Goal: Information Seeking & Learning: Learn about a topic

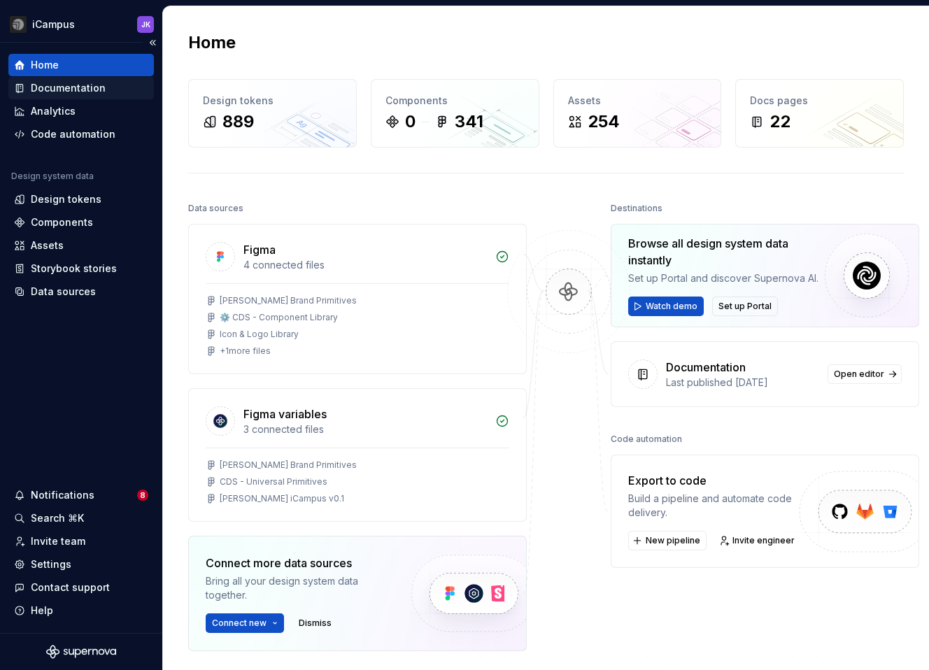
click at [68, 91] on div "Documentation" at bounding box center [68, 88] width 75 height 14
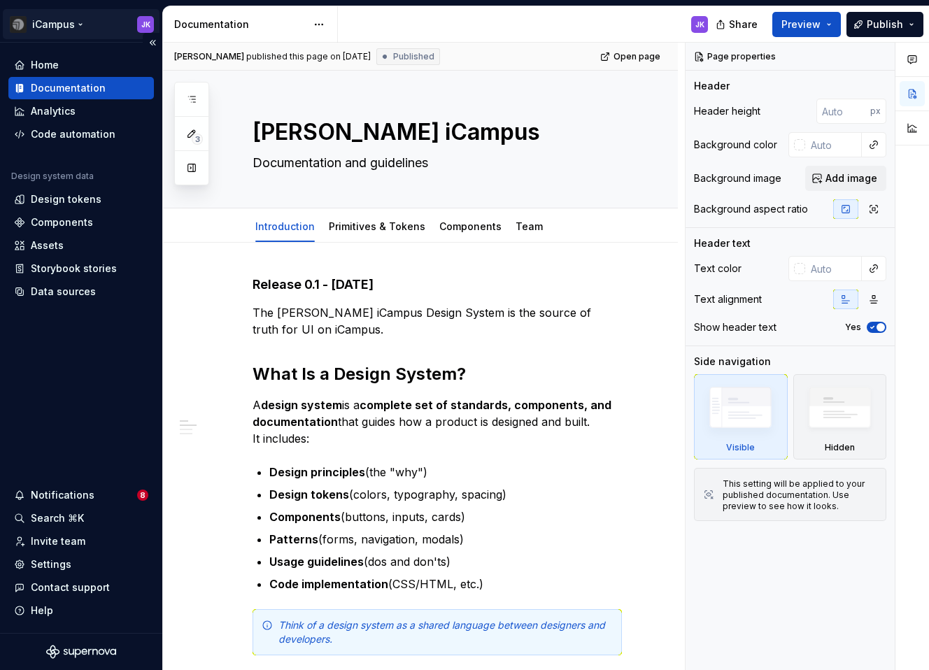
click at [87, 28] on html "iCampus JK Home Documentation Analytics Code automation Design system data Desi…" at bounding box center [464, 335] width 929 height 670
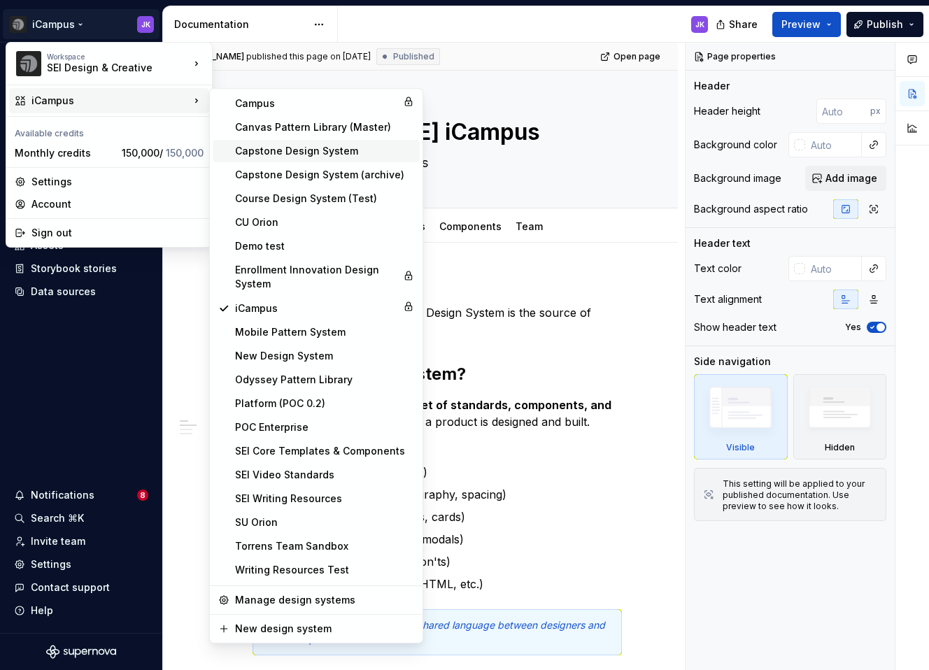
click at [262, 154] on div "Capstone Design System" at bounding box center [324, 151] width 179 height 14
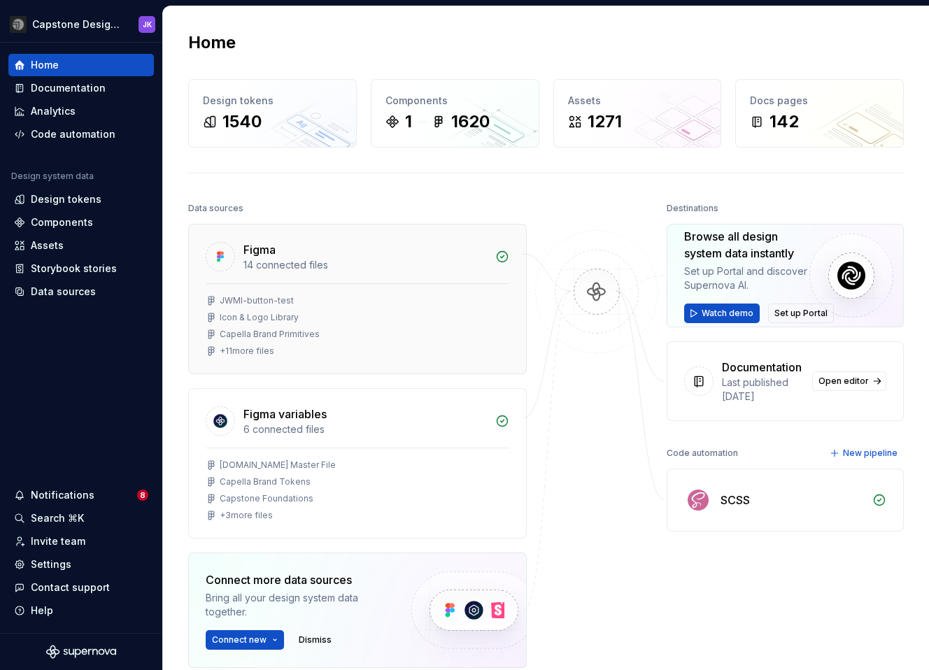
scroll to position [6, 0]
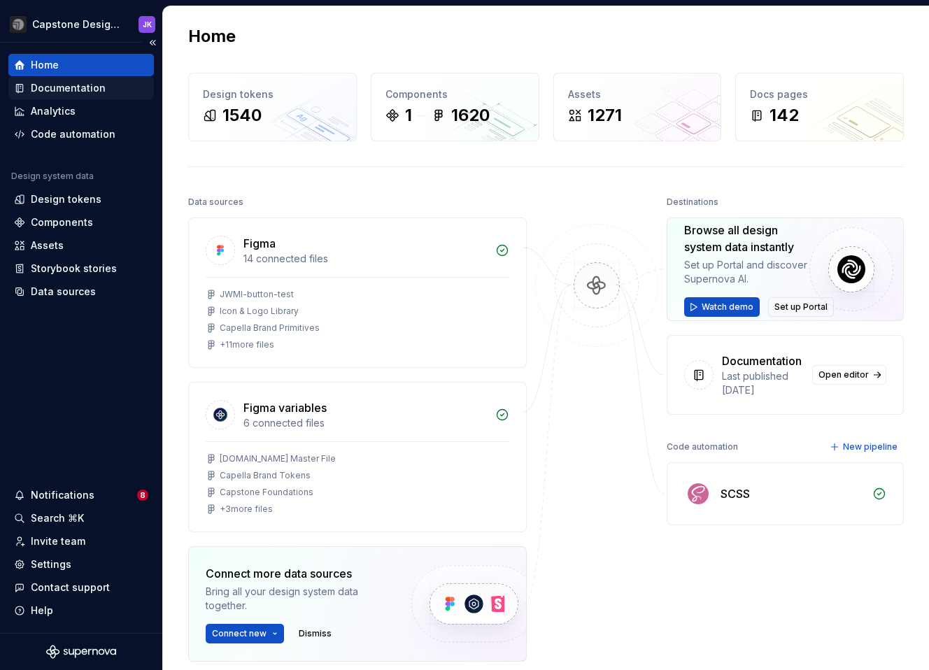
click at [57, 83] on div "Documentation" at bounding box center [68, 88] width 75 height 14
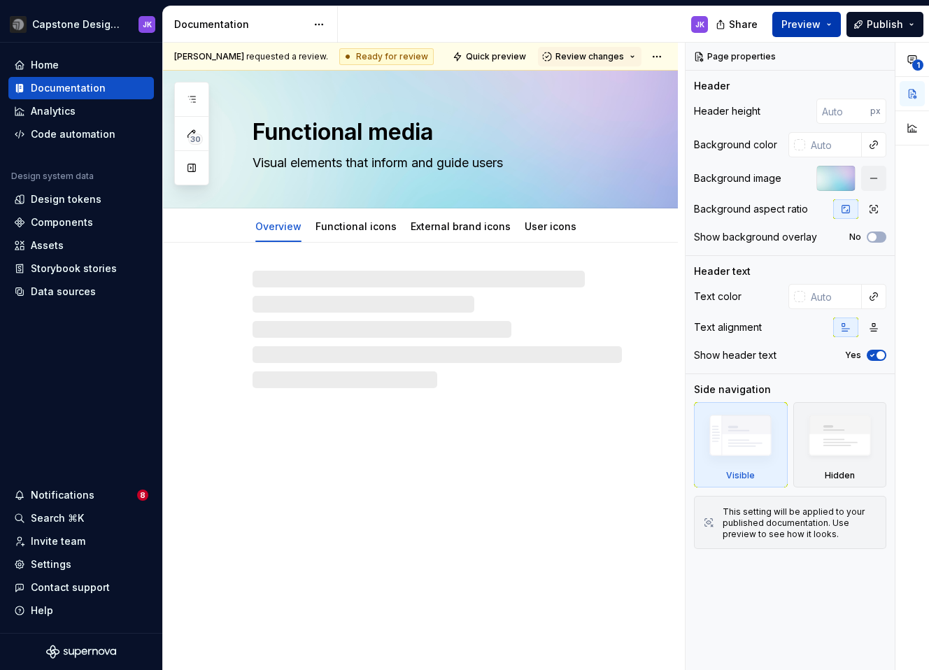
click at [824, 19] on button "Preview" at bounding box center [806, 24] width 69 height 25
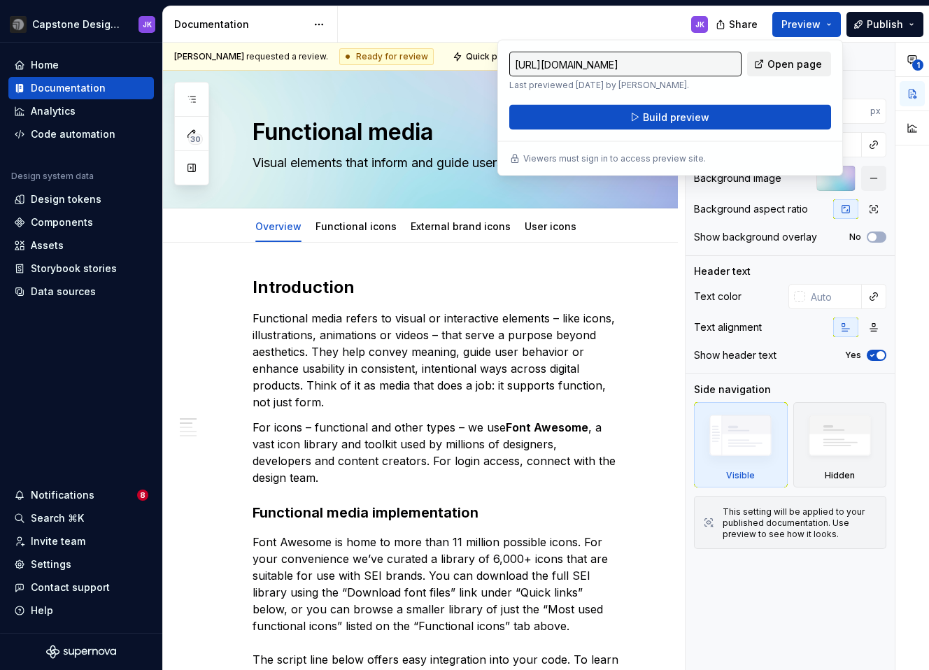
click at [775, 58] on span "Open page" at bounding box center [794, 64] width 55 height 14
type textarea "*"
